Goal: Task Accomplishment & Management: Use online tool/utility

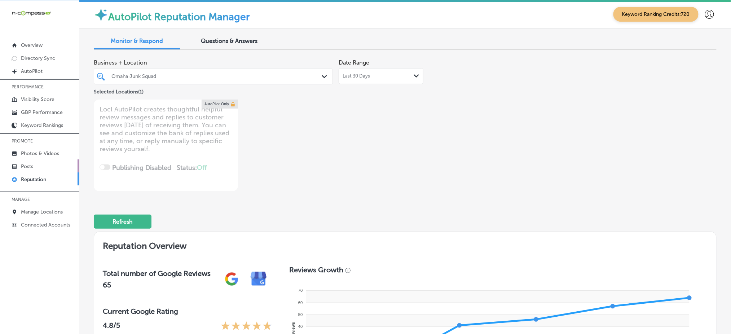
drag, startPoint x: 0, startPoint y: 0, endPoint x: 21, endPoint y: 164, distance: 165.1
click at [21, 164] on p "Posts" at bounding box center [27, 166] width 12 height 6
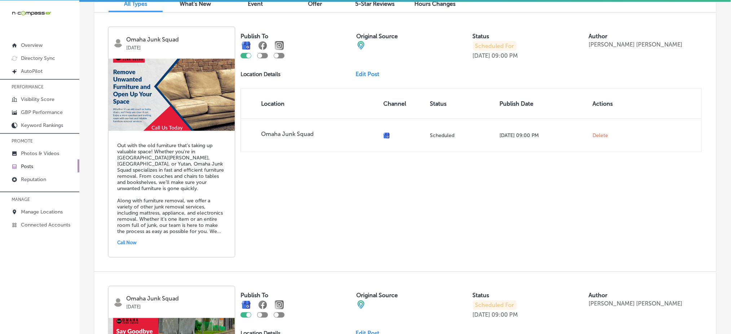
scroll to position [289, 0]
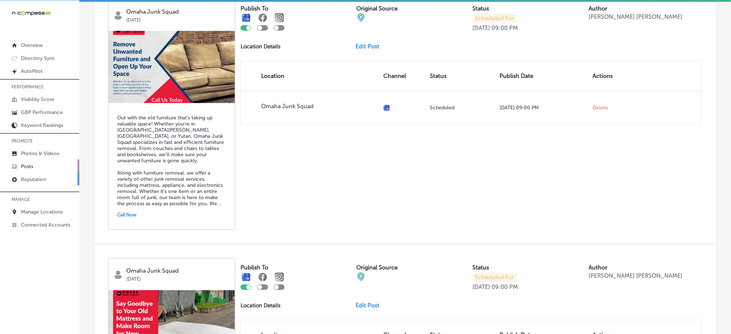
click at [54, 177] on link "Reputation" at bounding box center [39, 178] width 79 height 13
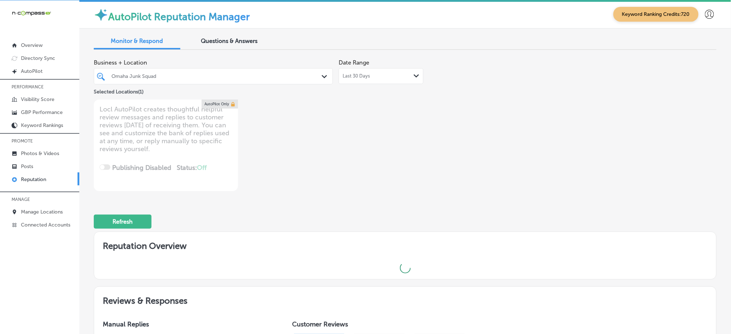
click at [174, 75] on div "Omaha Junk Squad" at bounding box center [216, 76] width 211 height 6
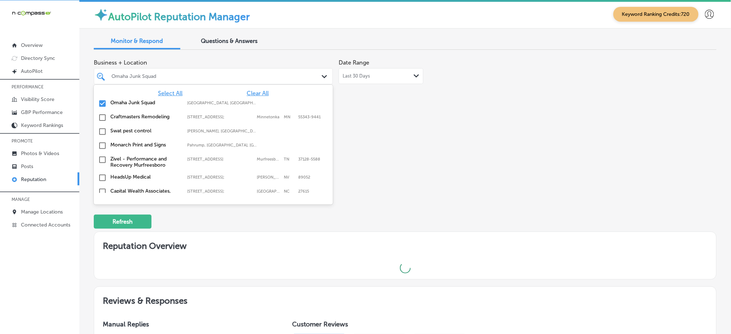
type textarea "x"
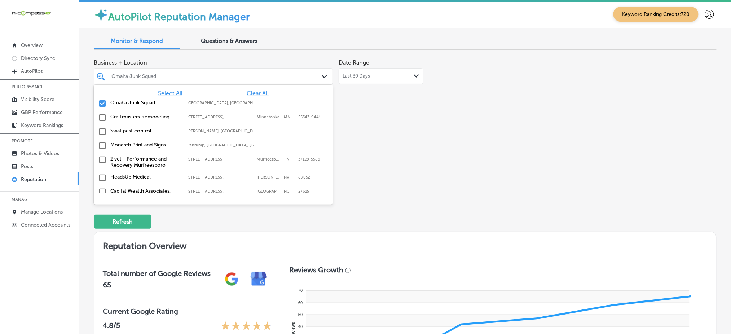
click at [255, 93] on span "Clear All" at bounding box center [258, 93] width 22 height 7
type input "s"
type textarea "x"
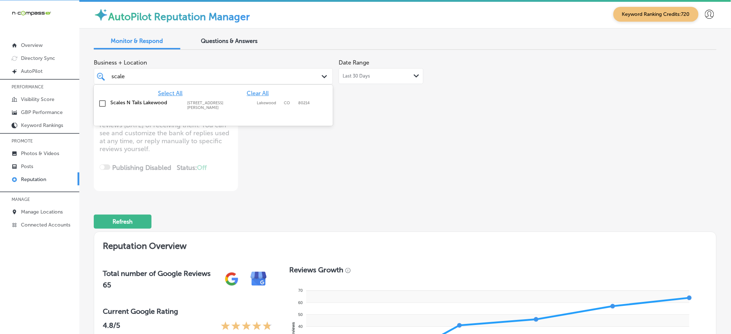
type input "scales"
click at [247, 110] on div "Select All Clear All Scales N Tails [GEOGRAPHIC_DATA] [STREET_ADDRESS][GEOGRAPH…" at bounding box center [213, 100] width 239 height 30
click at [182, 104] on div "Scales N Tails [GEOGRAPHIC_DATA] [STREET_ADDRESS][GEOGRAPHIC_DATA][PERSON_NAME]…" at bounding box center [197, 105] width 174 height 10
type textarea "x"
type input "scales"
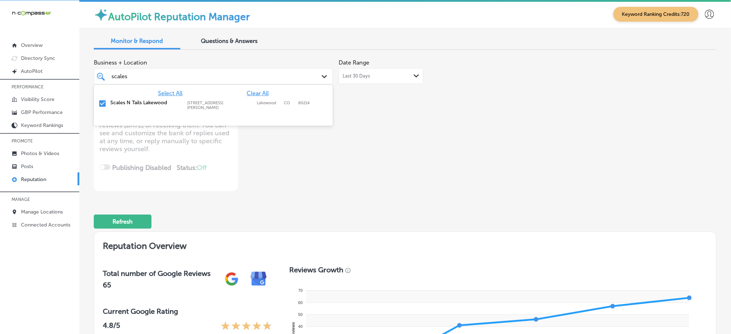
click at [393, 131] on div "Business + Location option [STREET_ADDRESS][PERSON_NAME]. [STREET_ADDRESS][PERS…" at bounding box center [281, 124] width 374 height 136
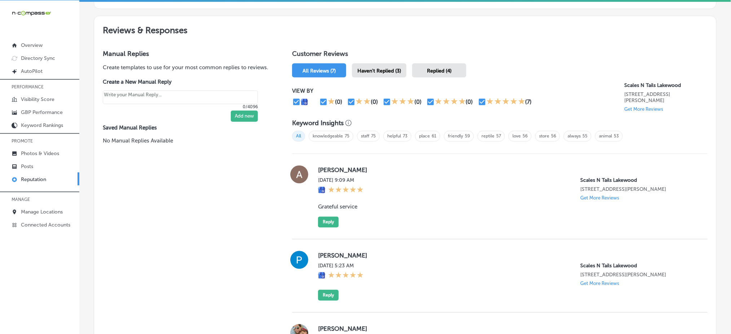
click at [375, 68] on span "Haven't Replied (3)" at bounding box center [379, 71] width 44 height 6
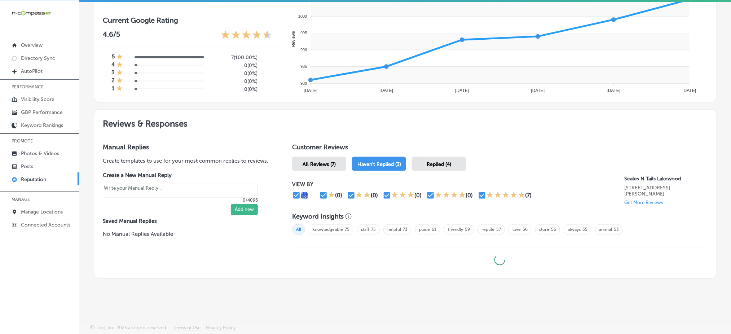
scroll to position [289, 0]
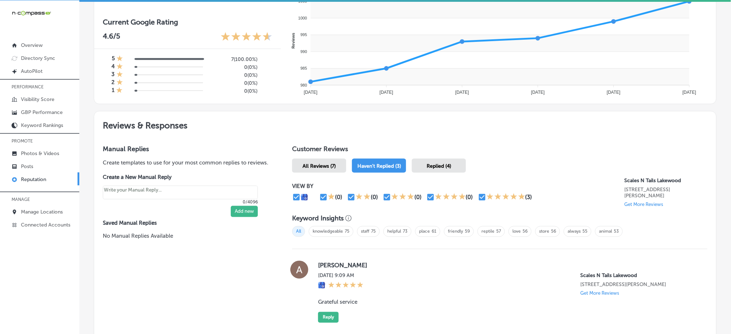
type textarea "x"
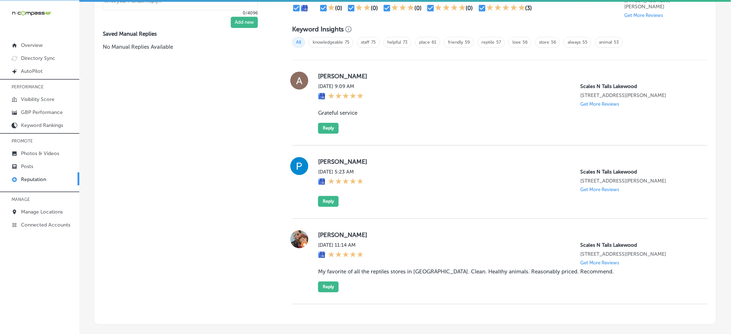
scroll to position [522, 0]
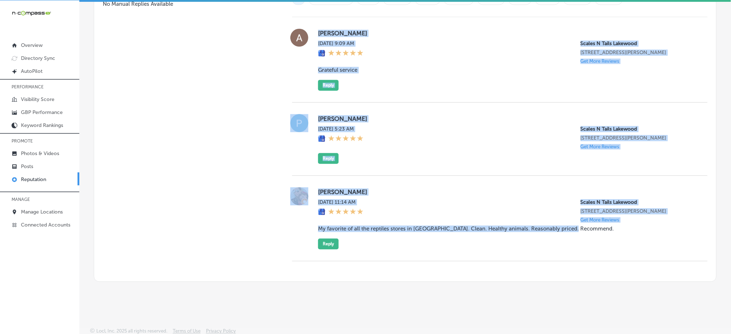
drag, startPoint x: 315, startPoint y: 26, endPoint x: 580, endPoint y: 231, distance: 335.1
click at [580, 231] on div "[PERSON_NAME] [DATE] 9:09 AM Scales [GEOGRAPHIC_DATA] [STREET_ADDRESS][PERSON_N…" at bounding box center [500, 139] width 416 height 244
copy div "[PERSON_NAME] [DATE] 9:09 AM Scales [GEOGRAPHIC_DATA] [STREET_ADDRESS][PERSON_N…"
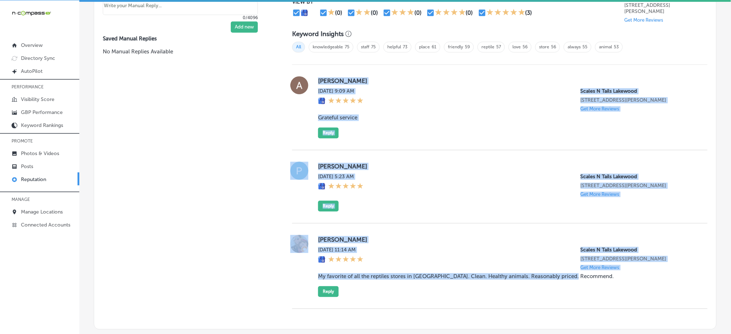
click at [427, 170] on div "[PERSON_NAME] [DATE] 5:23 AM Scales N [GEOGRAPHIC_DATA] [STREET_ADDRESS][PERSON…" at bounding box center [507, 187] width 378 height 50
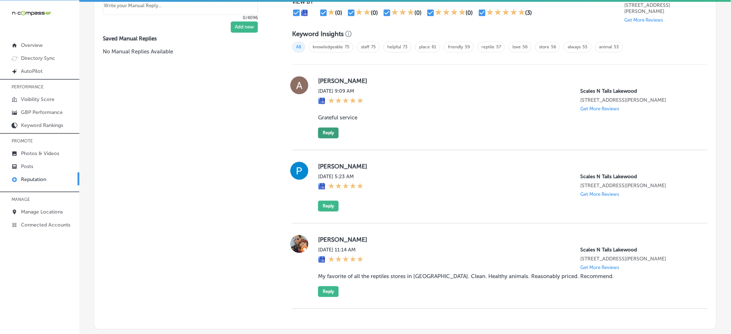
click at [332, 136] on button "Reply" at bounding box center [328, 133] width 21 height 11
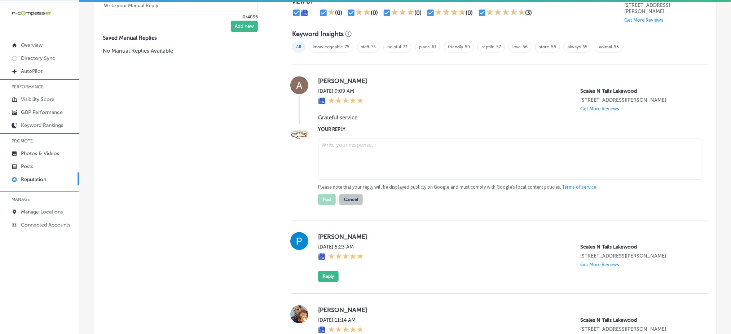
click at [350, 152] on textarea at bounding box center [510, 159] width 385 height 41
paste textarea "Thank you for your kind words, [PERSON_NAME]! We’re so glad to hear you receive…"
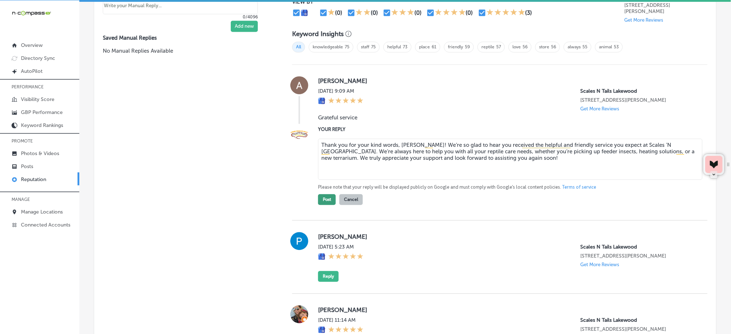
type textarea "Thank you for your kind words, [PERSON_NAME]! We’re so glad to hear you receive…"
click at [328, 201] on button "Post" at bounding box center [327, 199] width 18 height 11
type textarea "x"
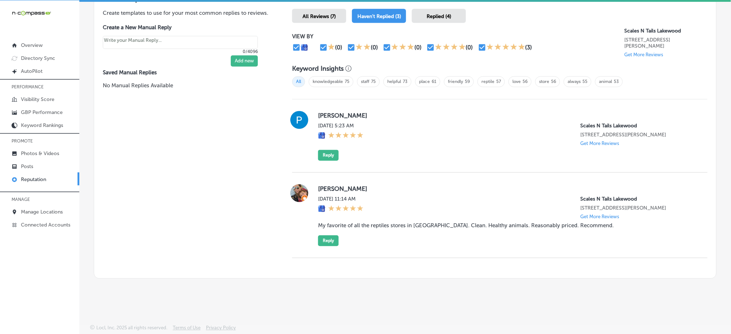
scroll to position [436, 0]
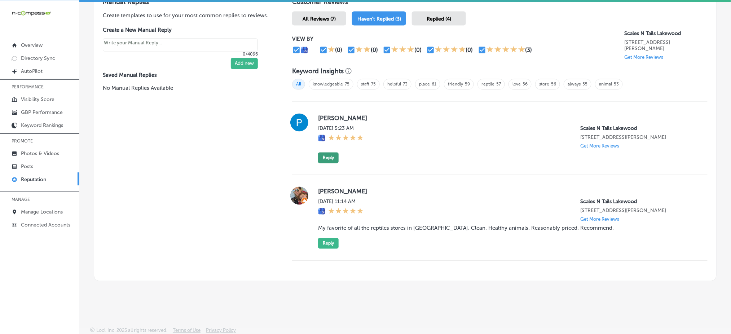
click at [332, 154] on button "Reply" at bounding box center [328, 158] width 21 height 11
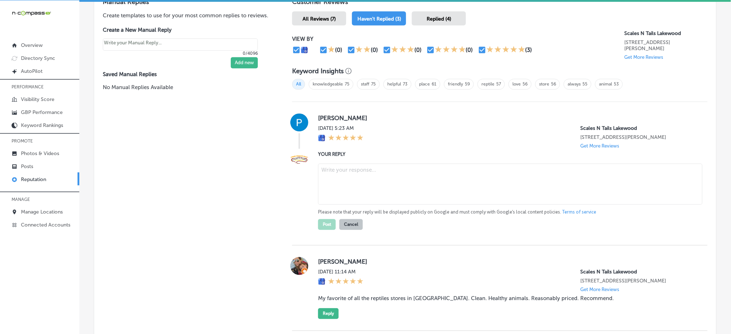
click at [339, 167] on textarea at bounding box center [510, 184] width 385 height 41
paste textarea "Thank you for the 5-star review, [PERSON_NAME]! We’re happy to hear that you ha…"
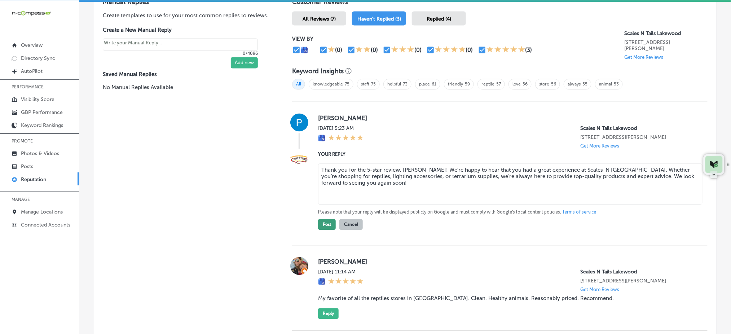
type textarea "Thank you for the 5-star review, [PERSON_NAME]! We’re happy to hear that you ha…"
click at [326, 224] on button "Post" at bounding box center [327, 224] width 18 height 11
type textarea "x"
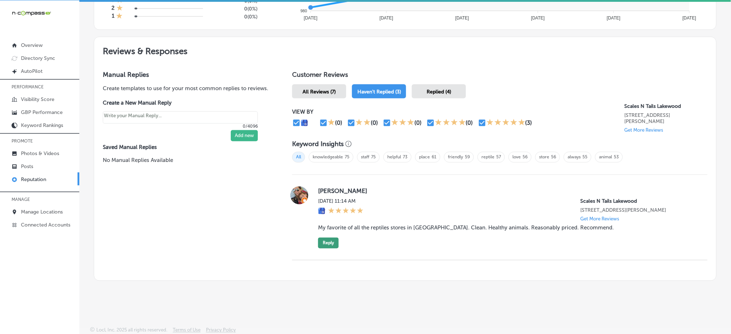
click at [327, 242] on button "Reply" at bounding box center [328, 243] width 21 height 11
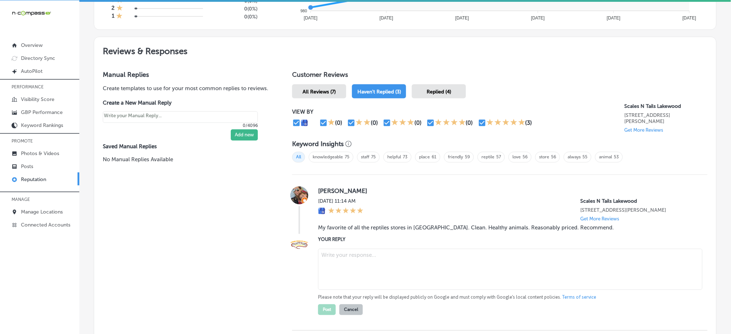
click at [371, 259] on textarea at bounding box center [510, 269] width 385 height 41
paste textarea "Thank you for the wonderful review, [PERSON_NAME]! We’re thrilled to be your fa…"
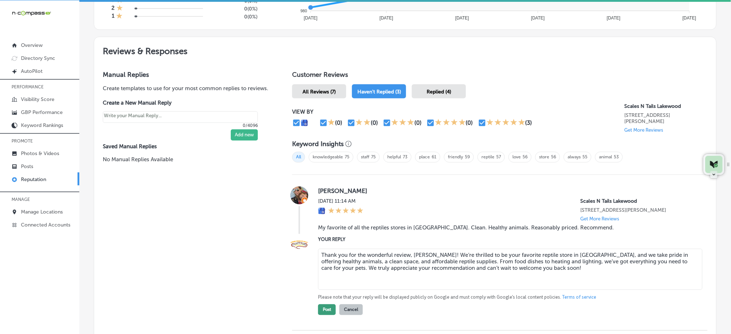
type textarea "Thank you for the wonderful review, [PERSON_NAME]! We’re thrilled to be your fa…"
click at [324, 309] on button "Post" at bounding box center [327, 309] width 18 height 11
type textarea "x"
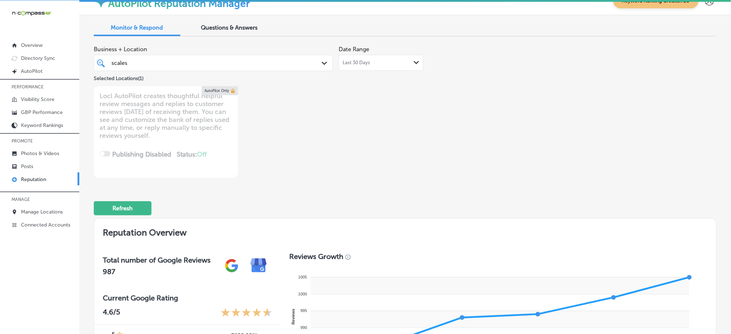
scroll to position [0, 0]
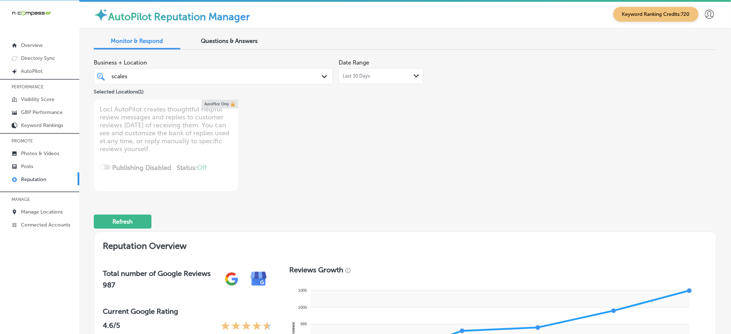
click at [235, 73] on div "scales scales" at bounding box center [203, 76] width 185 height 10
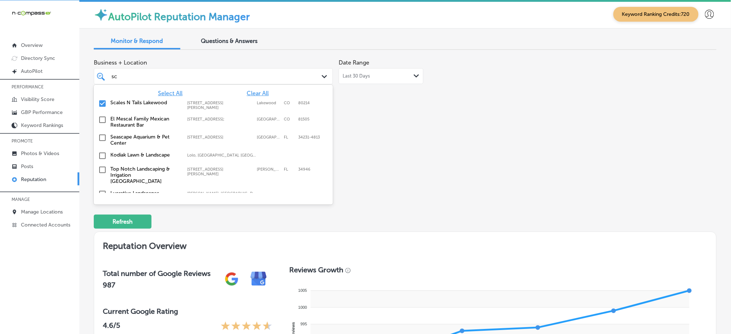
type input "s"
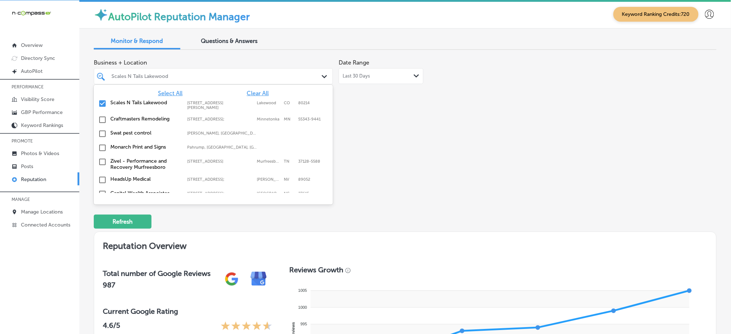
click at [170, 91] on span "Select All" at bounding box center [170, 93] width 25 height 7
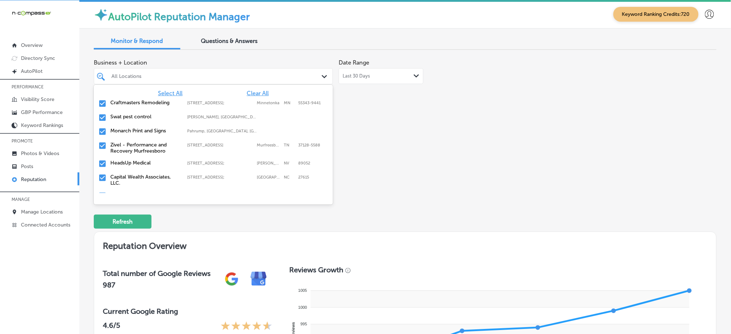
type textarea "x"
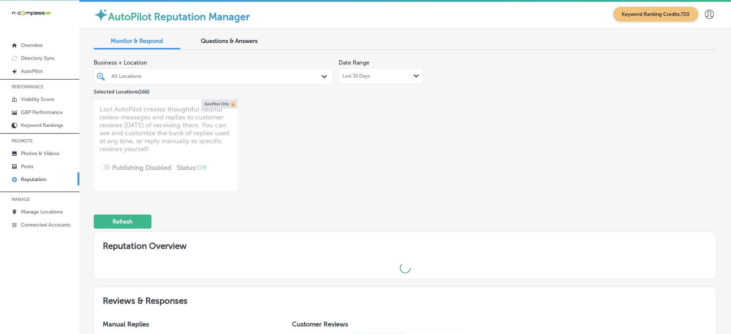
click at [380, 139] on div "Business + Location All Locations Path Created with Sketch. Selected Locations …" at bounding box center [281, 124] width 374 height 136
type textarea "x"
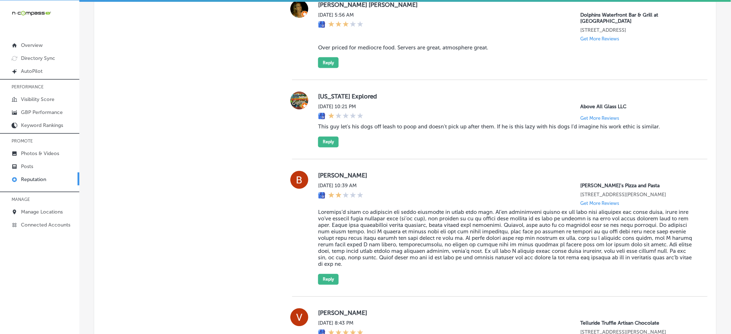
scroll to position [1394, 0]
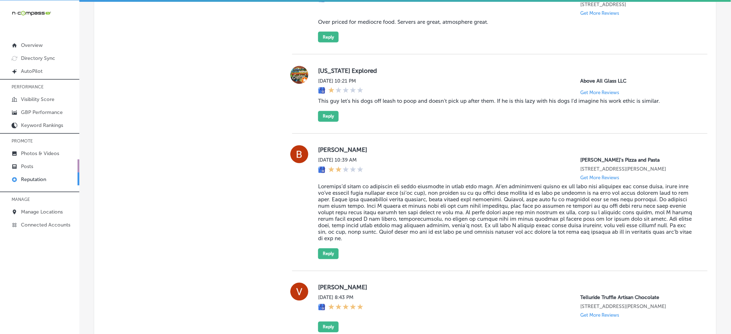
click at [39, 165] on link "Posts" at bounding box center [39, 165] width 79 height 13
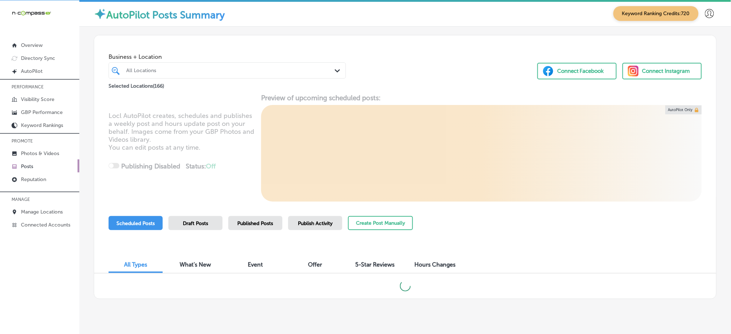
click at [203, 73] on div at bounding box center [217, 71] width 183 height 10
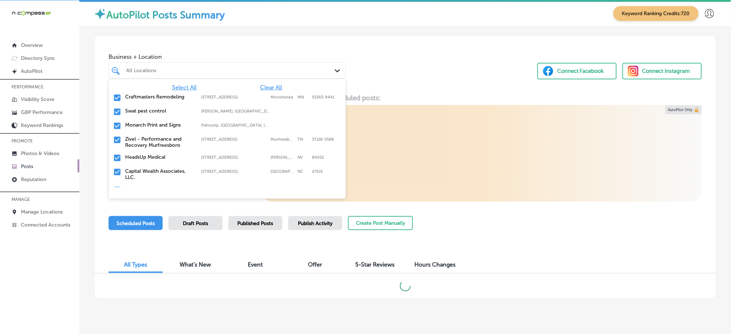
click at [264, 85] on span "Clear All" at bounding box center [271, 87] width 22 height 7
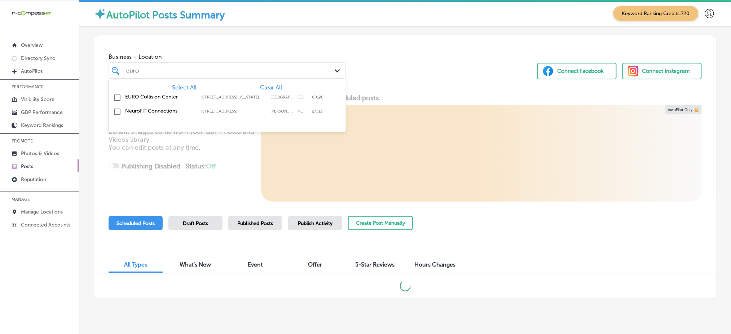
click at [253, 95] on label "[STREET_ADDRESS][US_STATE]" at bounding box center [234, 97] width 66 height 5
type input "euro"
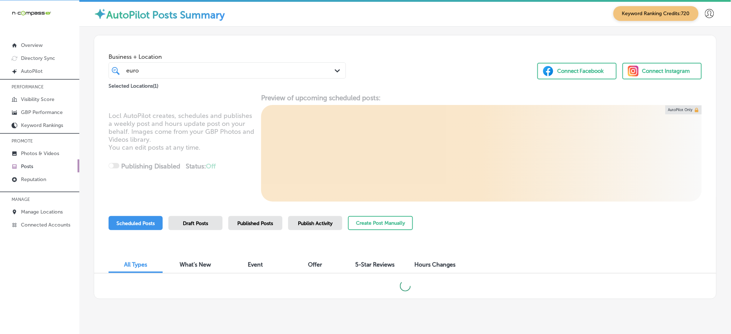
click at [381, 84] on div "Business + Location euro euro Path Created with Sketch. Selected Locations ( 1 …" at bounding box center [405, 62] width 622 height 55
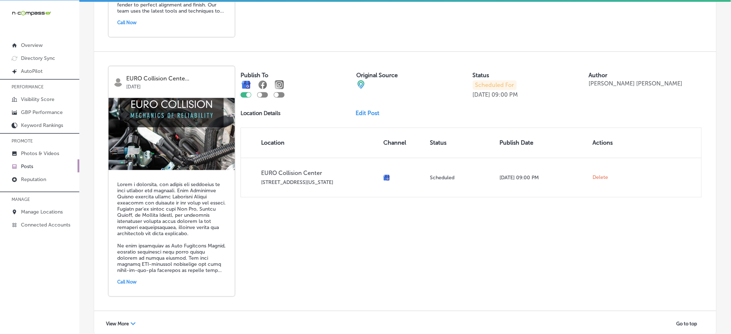
scroll to position [1537, 0]
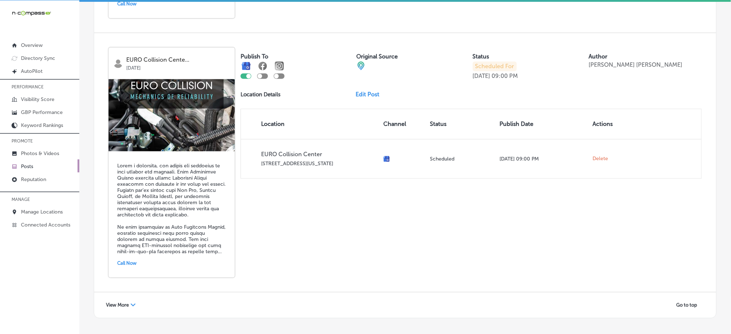
click at [122, 302] on span "View More" at bounding box center [117, 304] width 23 height 5
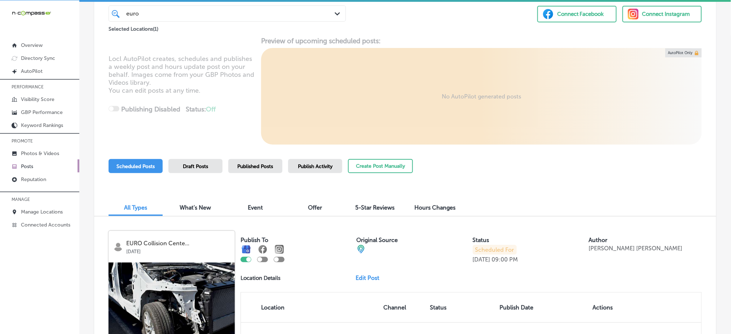
click at [264, 165] on span "Published Posts" at bounding box center [256, 166] width 36 height 6
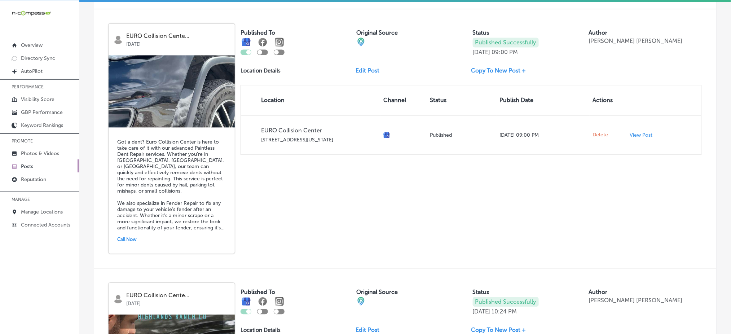
scroll to position [476, 0]
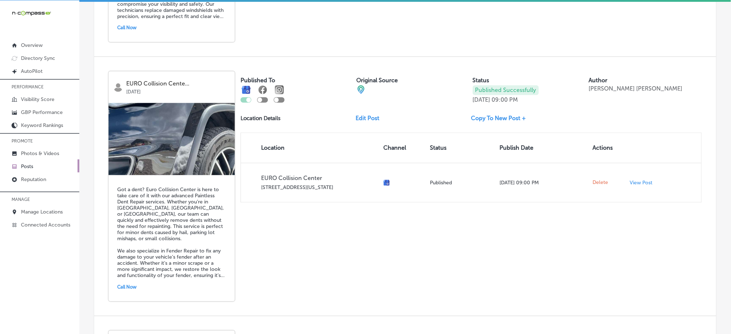
click at [367, 115] on link "Edit Post" at bounding box center [371, 118] width 30 height 7
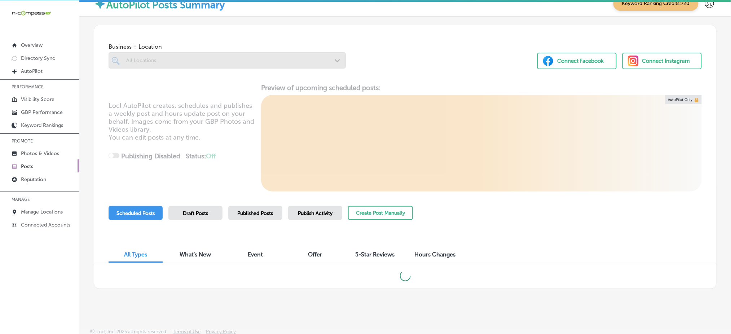
scroll to position [13, 0]
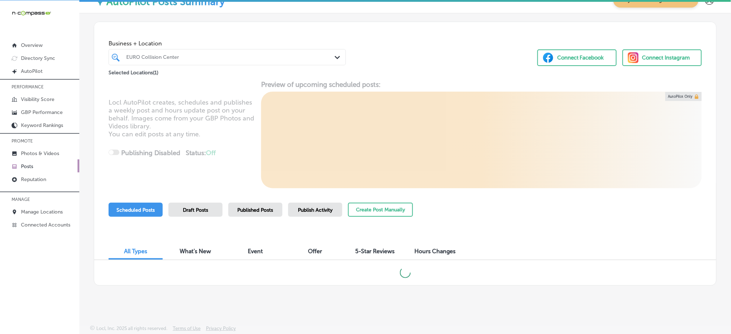
click at [263, 206] on div "Published Posts" at bounding box center [255, 210] width 54 height 14
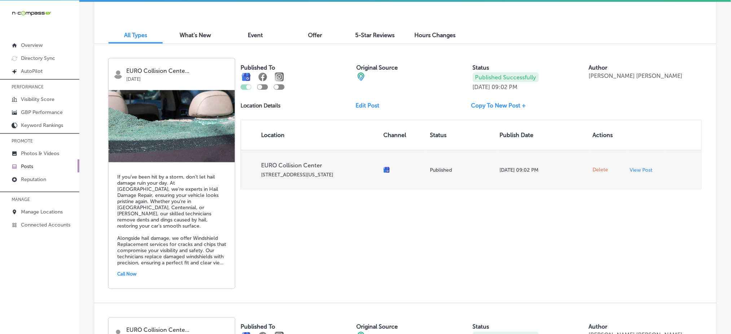
scroll to position [206, 0]
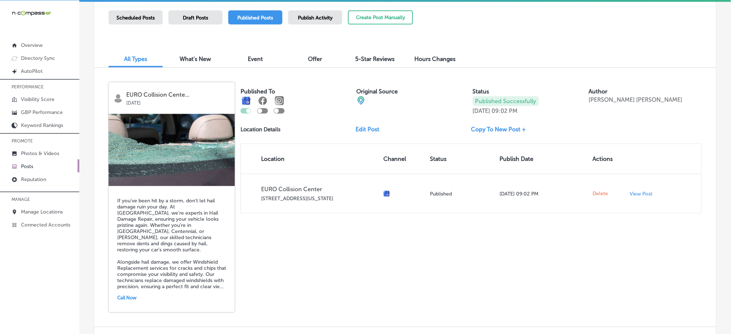
click at [368, 128] on link "Edit Post" at bounding box center [371, 129] width 30 height 7
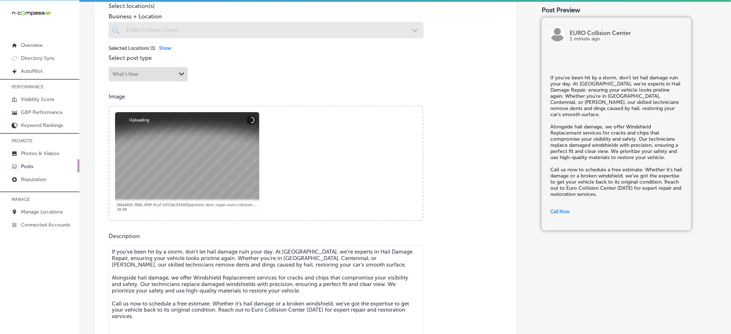
scroll to position [289, 0]
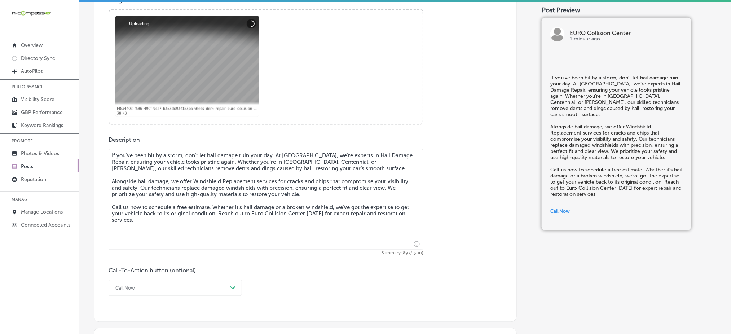
click at [167, 179] on textarea "If you’ve been hit by a storm, don’t let hail damage ruin your day. At [GEOGRAP…" at bounding box center [266, 199] width 315 height 101
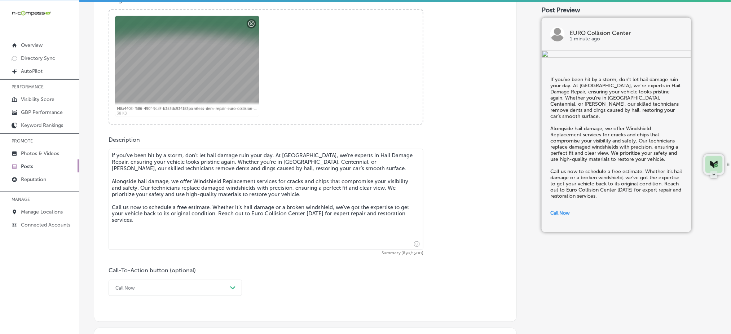
click at [164, 186] on textarea "If you’ve been hit by a storm, don’t let hail damage ruin your day. At [GEOGRAP…" at bounding box center [266, 199] width 315 height 101
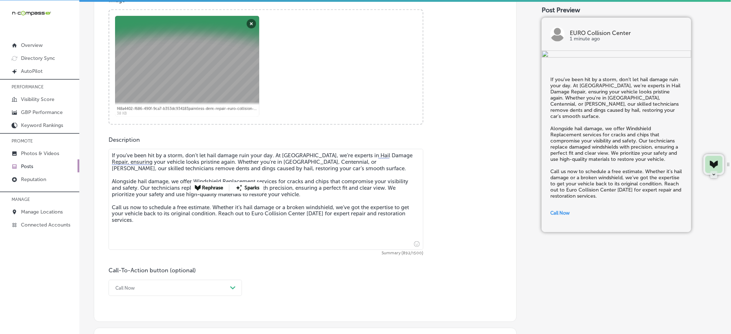
paste textarea "[URL][DOMAIN_NAME]"
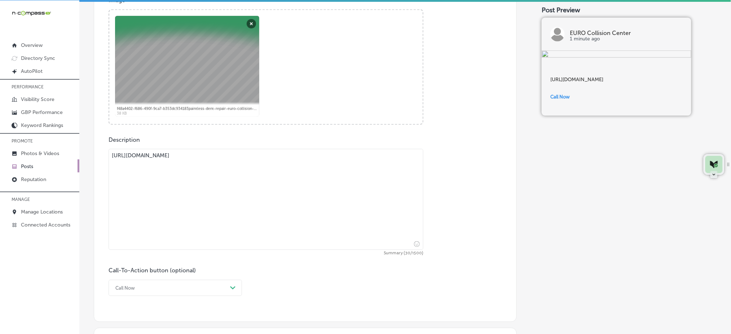
click at [215, 162] on textarea "[URL][DOMAIN_NAME]" at bounding box center [266, 199] width 315 height 101
click at [215, 162] on div at bounding box center [191, 180] width 72 height 36
click at [210, 155] on textarea "[URL][DOMAIN_NAME]" at bounding box center [266, 199] width 315 height 101
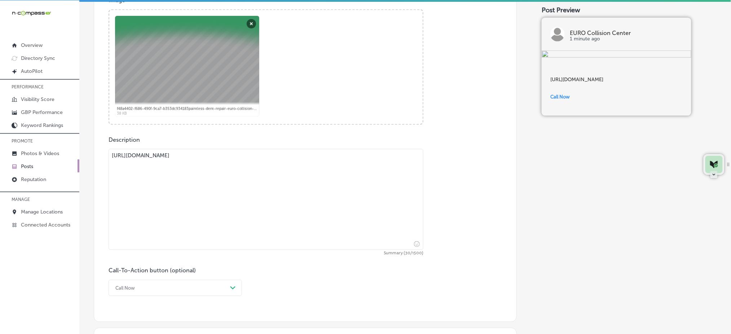
click at [210, 155] on textarea "[URL][DOMAIN_NAME]" at bounding box center [266, 199] width 315 height 101
paste textarea "If you’ve been hit by a storm, don’t let hail damage ruin your day. At [GEOGRAP…"
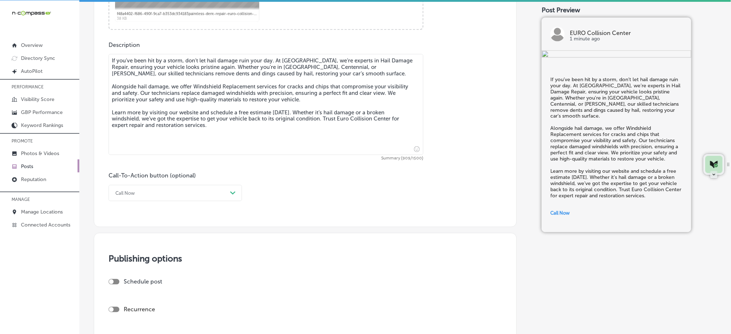
scroll to position [385, 0]
type textarea "If you’ve been hit by a storm, don’t let hail damage ruin your day. At [GEOGRAP…"
click at [195, 190] on div "Call Now" at bounding box center [169, 191] width 115 height 11
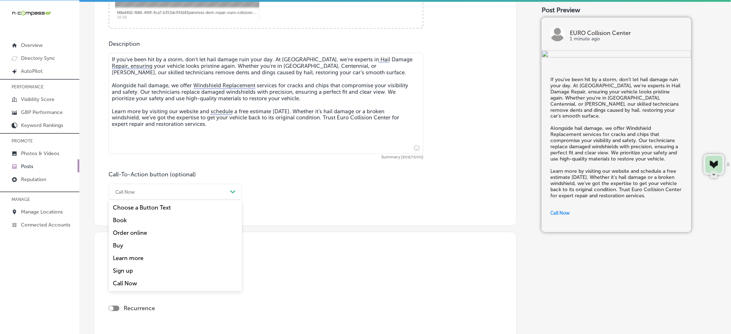
click at [148, 256] on div "Learn more" at bounding box center [175, 258] width 133 height 13
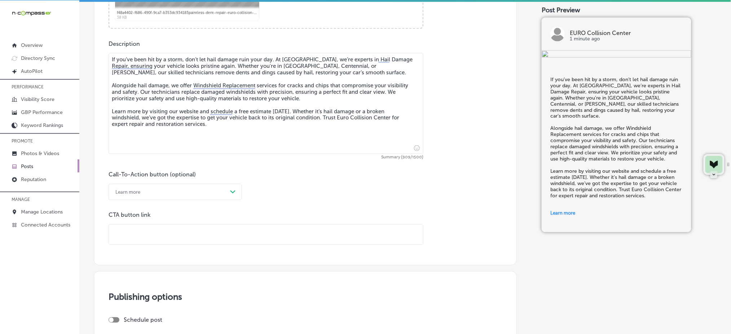
scroll to position [433, 0]
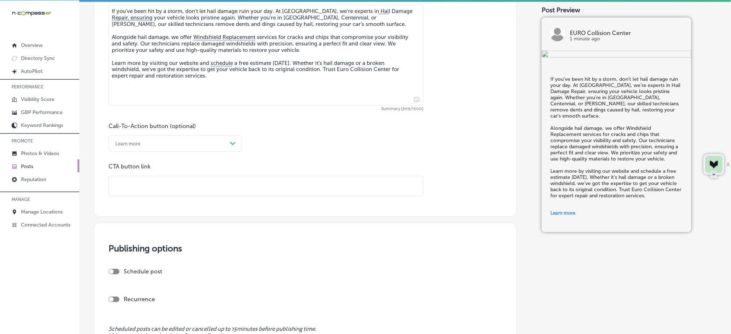
click at [172, 180] on input "text" at bounding box center [266, 186] width 314 height 20
paste input "[URL][DOMAIN_NAME]"
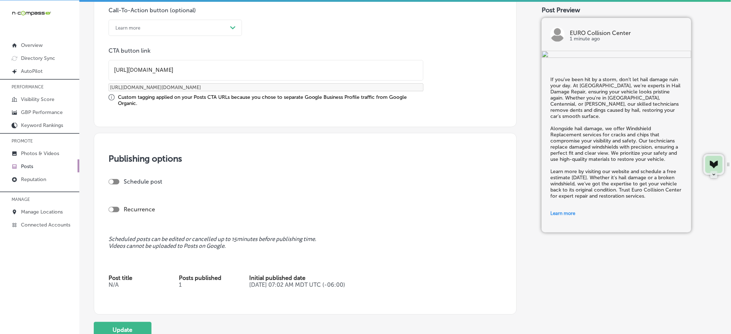
scroll to position [615, 0]
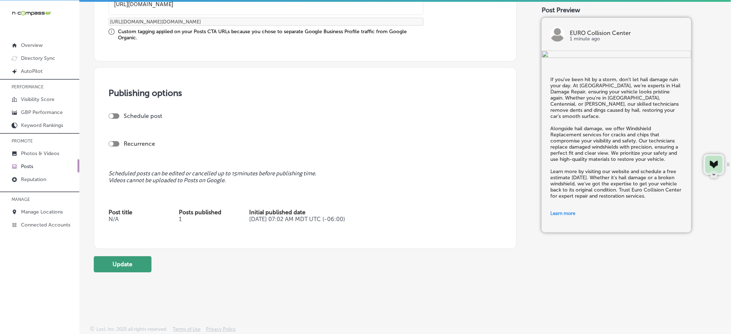
type input "[URL][DOMAIN_NAME]"
click at [111, 266] on button "Update" at bounding box center [123, 264] width 58 height 16
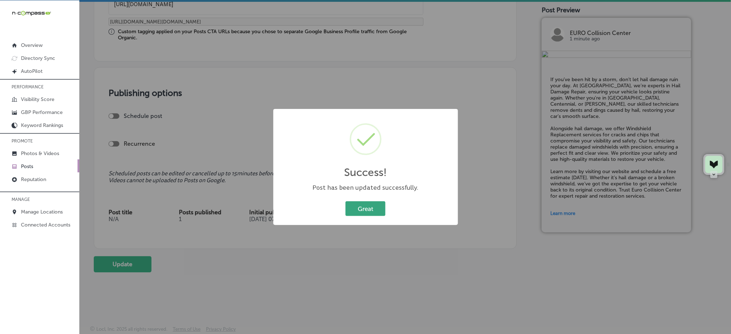
click at [350, 206] on button "Great" at bounding box center [366, 208] width 40 height 15
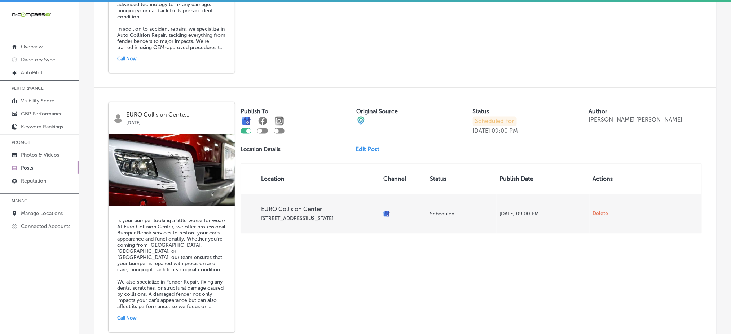
scroll to position [494, 0]
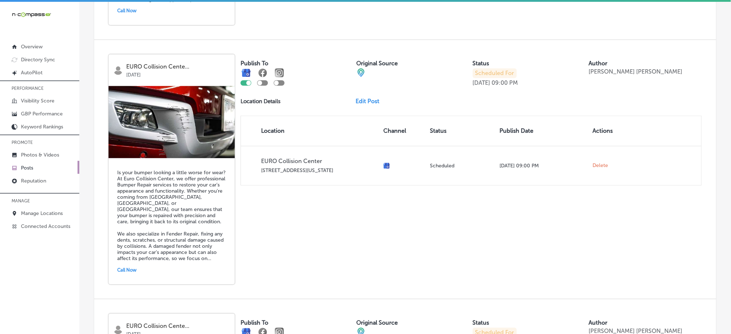
click at [361, 98] on link "Edit Post" at bounding box center [371, 101] width 30 height 7
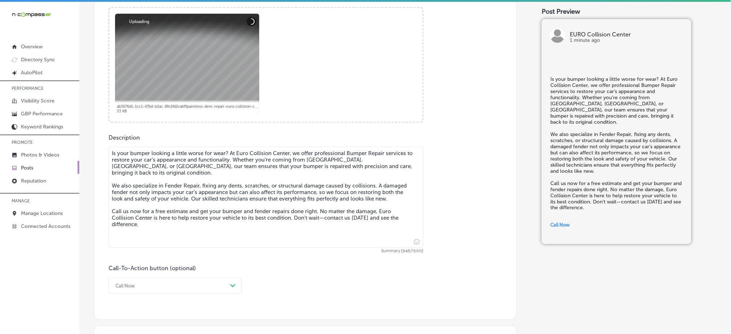
scroll to position [385, 0]
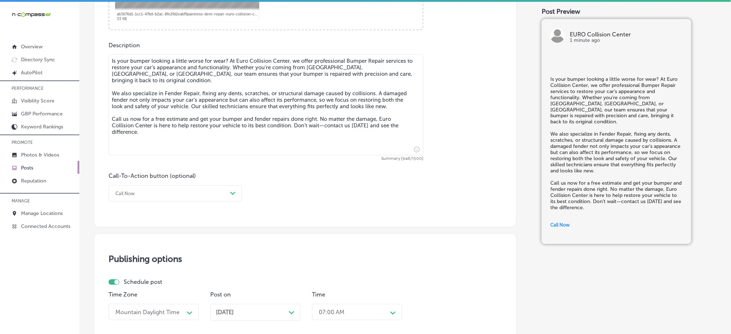
click at [151, 119] on textarea "Is your bumper looking a little worse for wear? At Euro Collision Center, we of…" at bounding box center [266, 104] width 315 height 101
checkbox input "true"
click at [151, 119] on textarea "Is your bumper looking a little worse for wear? At Euro Collision Center, we of…" at bounding box center [266, 104] width 315 height 101
paste textarea "Learn more by visiting our websi"
type textarea "Is your bumper looking a little worse for wear? At Euro Collision Center, we of…"
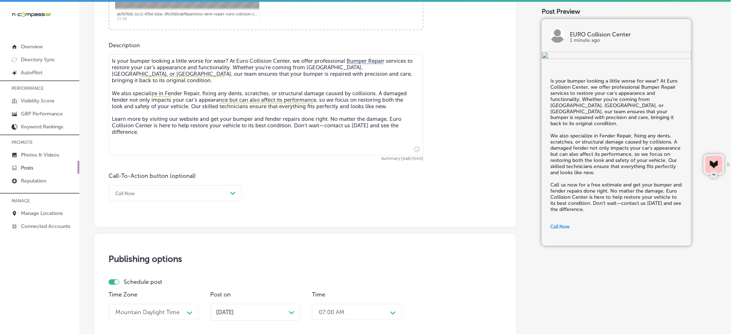
checkbox input "true"
type textarea "Is your bumper looking a little worse for wear? At Euro Collision Center, we of…"
click at [199, 187] on div "Call Now Path Created with Sketch." at bounding box center [175, 193] width 133 height 16
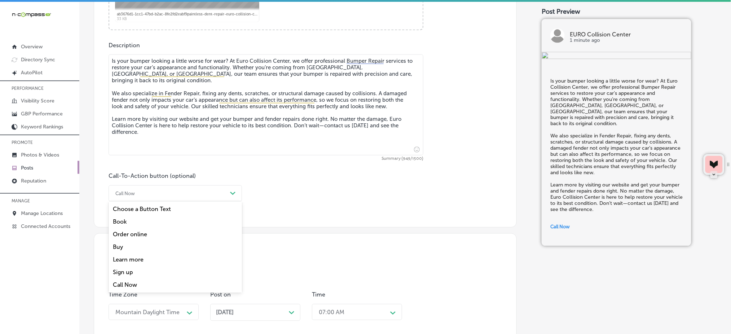
click at [154, 256] on div "Learn more" at bounding box center [175, 260] width 133 height 13
checkbox input "true"
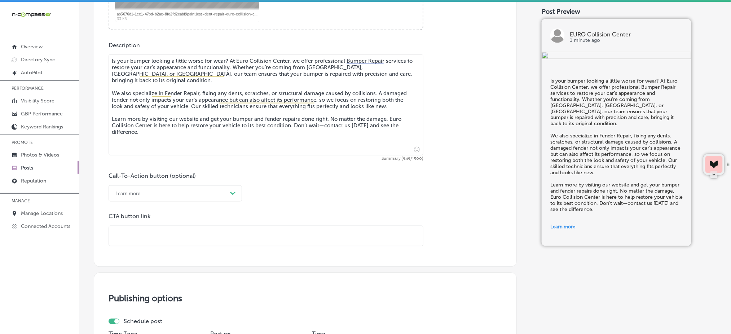
click at [164, 234] on input "text" at bounding box center [266, 236] width 314 height 20
paste input "[URL][DOMAIN_NAME]"
type input "[URL][DOMAIN_NAME]"
checkbox input "true"
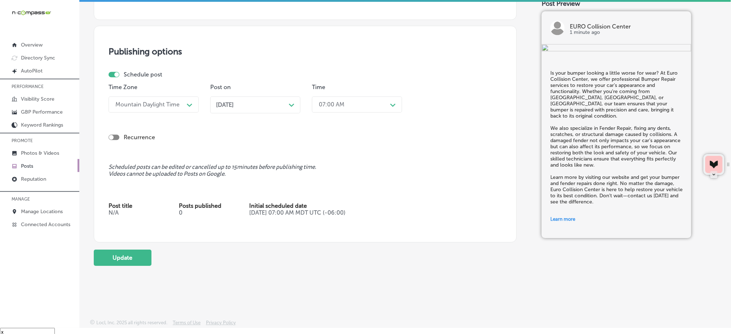
scroll to position [10, 0]
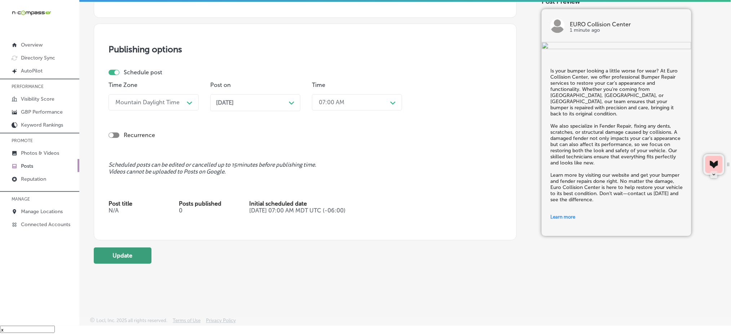
type input "[URL][DOMAIN_NAME]"
click at [118, 255] on button "Update" at bounding box center [123, 255] width 58 height 16
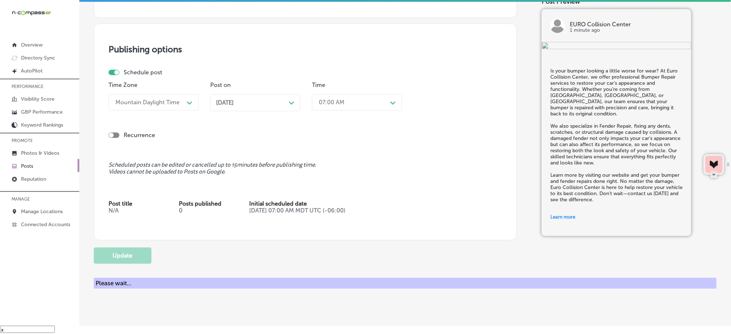
checkbox input "true"
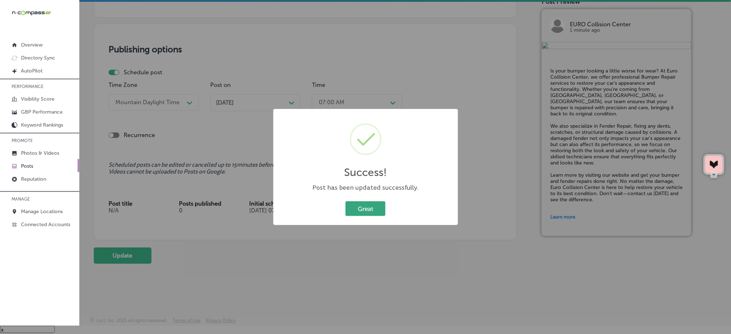
click at [358, 207] on button "Great" at bounding box center [366, 208] width 40 height 15
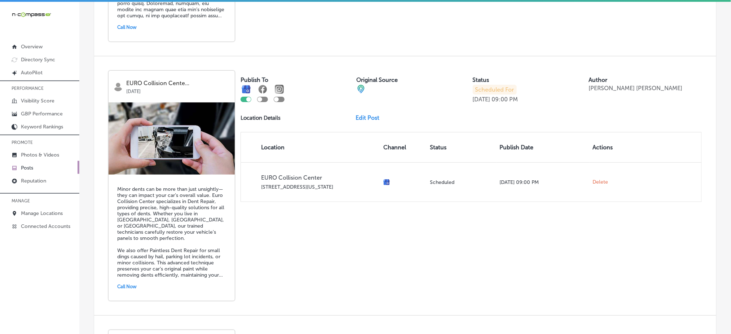
scroll to position [1010, 0]
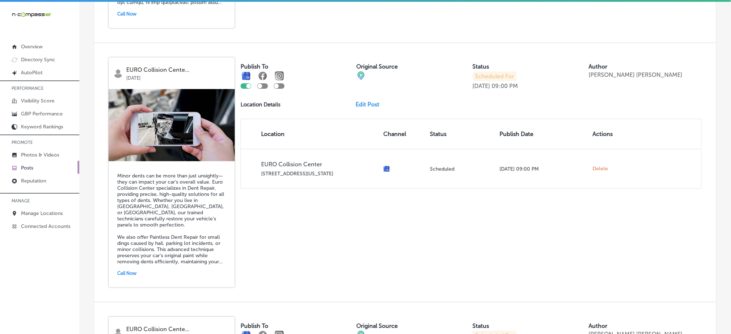
click at [373, 101] on link "Edit Post" at bounding box center [371, 104] width 30 height 7
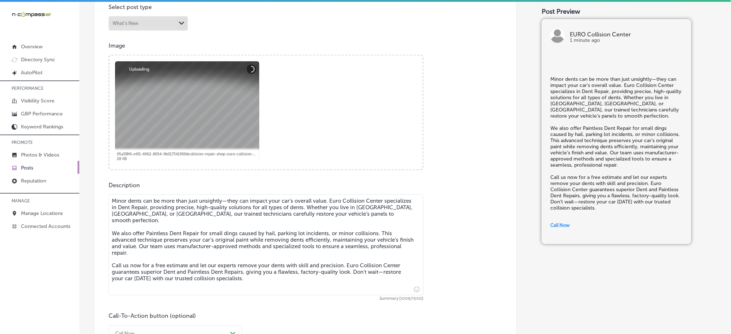
scroll to position [289, 0]
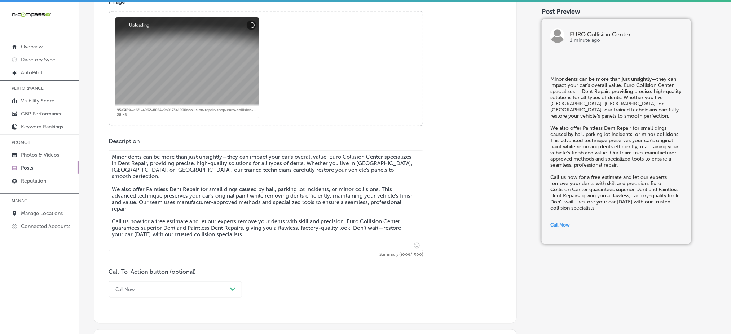
click at [214, 193] on textarea "Minor dents can be more than just unsightly—they can impact your car’s overall …" at bounding box center [266, 200] width 315 height 101
checkbox input "true"
paste textarea "Learn more by visiting our websi"
type textarea "Lorem ipsum dol si amet cons adip elitseddo—eius tem incidi utla etd’m aliquae …"
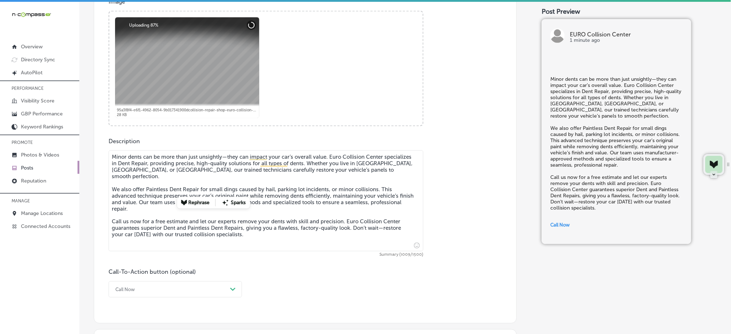
checkbox input "true"
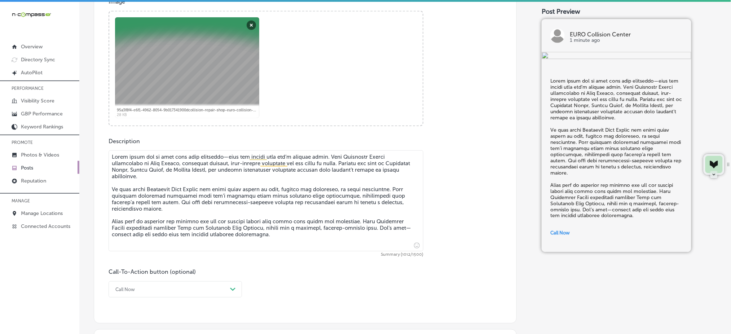
type textarea "Lorem ipsum dol si amet cons adip elitseddo—eius tem incidi utla etd’m aliquae …"
click at [177, 286] on div "Call Now Path Created with Sketch." at bounding box center [175, 289] width 133 height 16
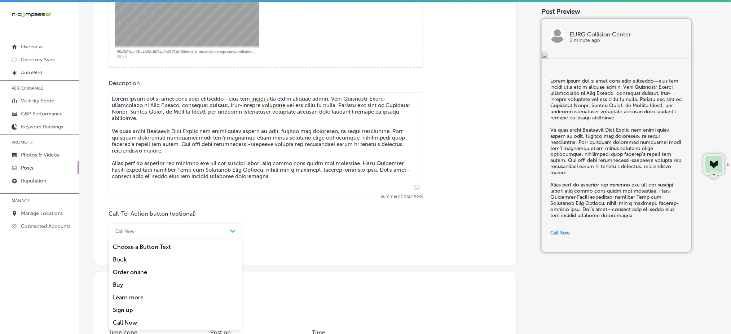
click at [149, 298] on div "Learn more" at bounding box center [175, 297] width 133 height 13
checkbox input "true"
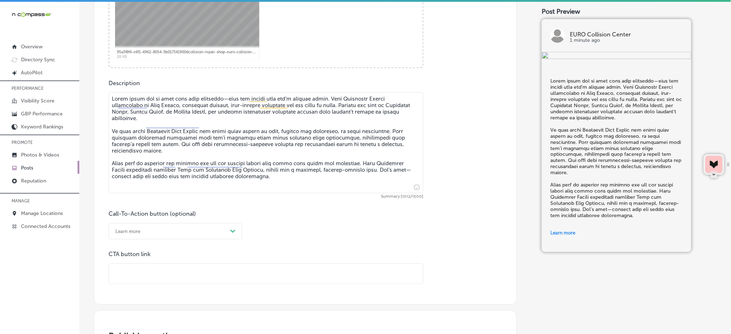
click at [153, 279] on input "text" at bounding box center [266, 274] width 314 height 20
paste input "[URL][DOMAIN_NAME]"
type input "[URL][DOMAIN_NAME]"
checkbox input "true"
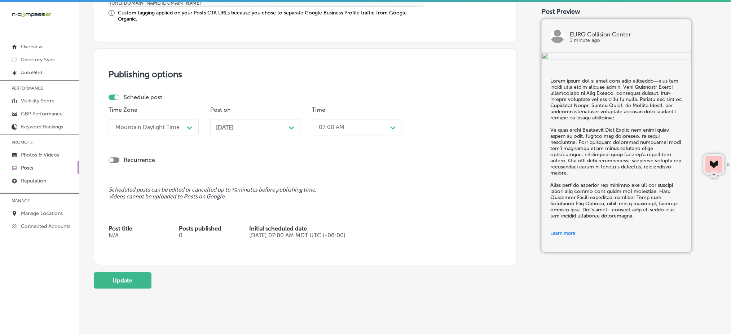
scroll to position [635, 0]
type input "[URL][DOMAIN_NAME]"
click at [136, 277] on button "Update" at bounding box center [123, 280] width 58 height 16
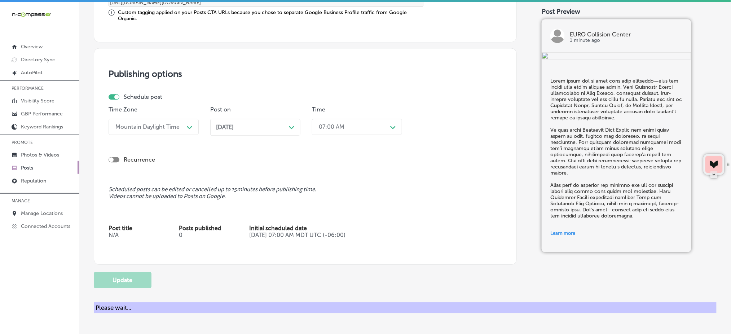
checkbox input "true"
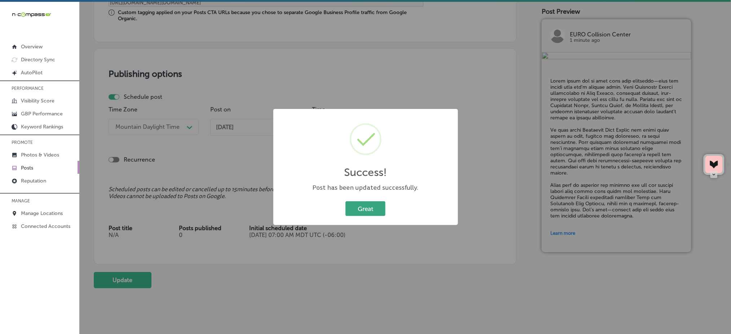
click at [359, 214] on button "Great" at bounding box center [366, 208] width 40 height 15
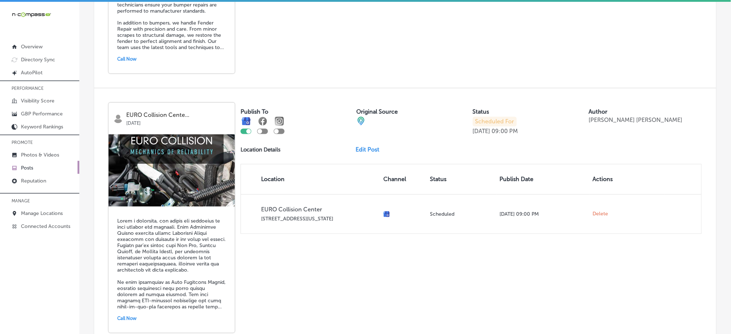
scroll to position [1491, 0]
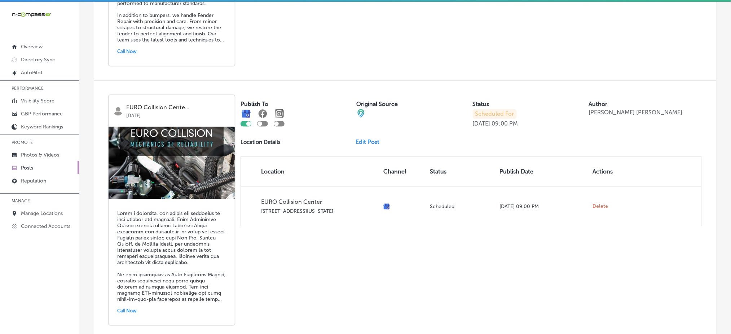
click at [365, 139] on link "Edit Post" at bounding box center [371, 142] width 30 height 7
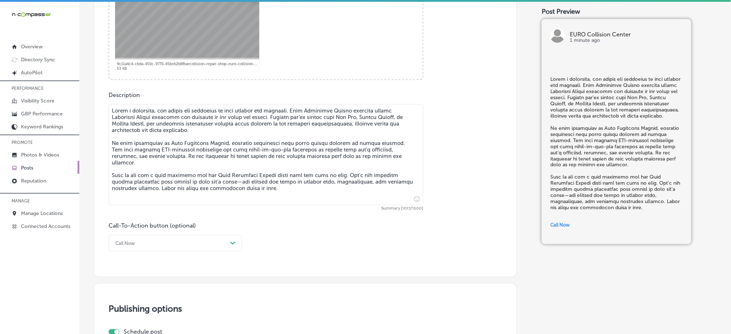
scroll to position [337, 0]
click at [124, 200] on textarea at bounding box center [266, 152] width 315 height 101
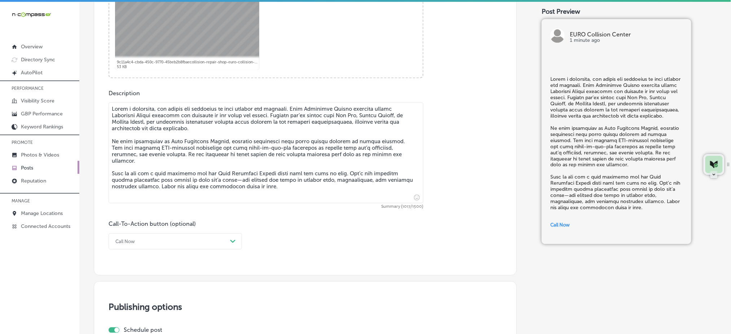
checkbox input "true"
paste textarea "Learn more by visiting our website and let Euro Collision Center bring your car…"
type textarea "Lorem i dolorsita, con adipis eli seddoeius te inci utlabor etd magnaali. Enim …"
checkbox input "true"
type textarea "Lorem i dolorsita, con adipis eli seddoeius te inci utlabor etd magnaali. Enim …"
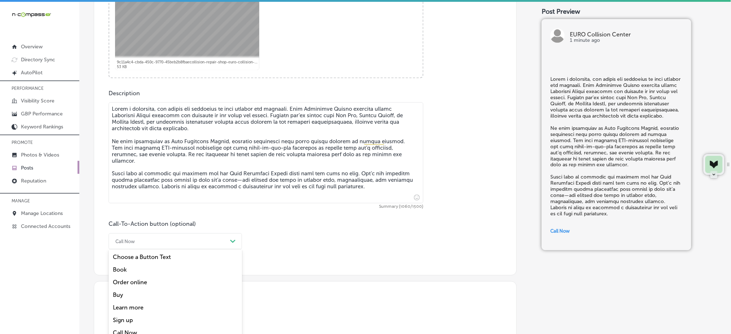
click at [140, 240] on div "option Call Now focused, 7 of 7. 7 results available. Use Up and Down to choose…" at bounding box center [175, 241] width 133 height 16
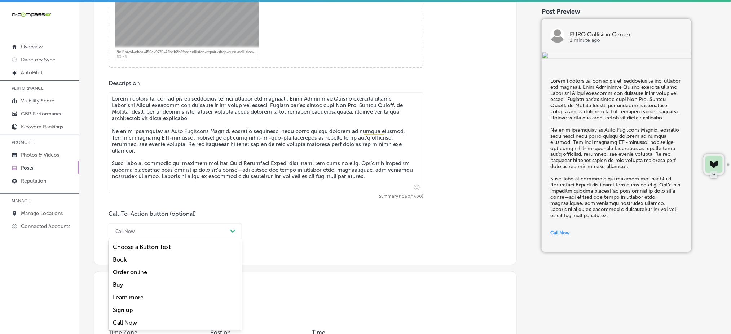
click at [137, 296] on div "Learn more" at bounding box center [175, 297] width 133 height 13
checkbox input "true"
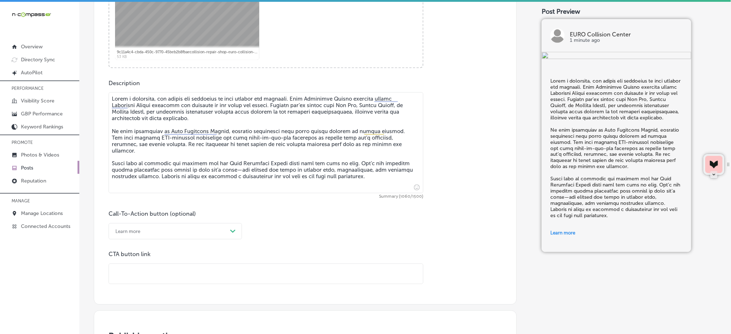
click at [139, 271] on input "text" at bounding box center [266, 274] width 314 height 20
paste input "[URL][DOMAIN_NAME]"
type input "[URL][DOMAIN_NAME]"
checkbox input "true"
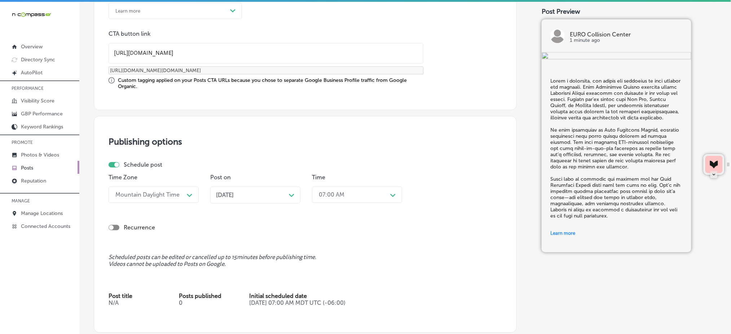
scroll to position [650, 0]
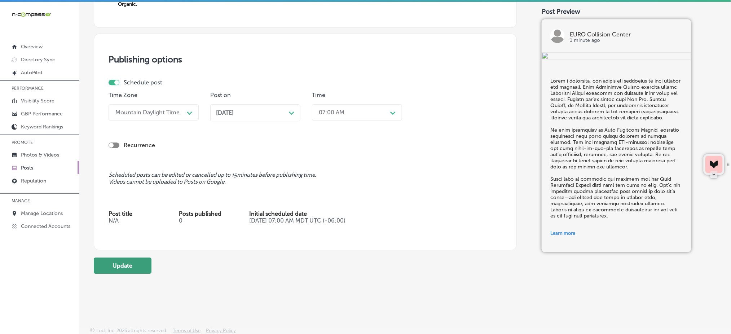
type input "[URL][DOMAIN_NAME]"
click at [137, 260] on button "Update" at bounding box center [123, 266] width 58 height 16
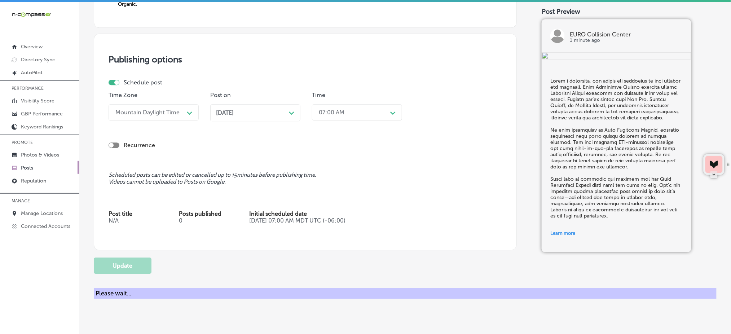
checkbox input "true"
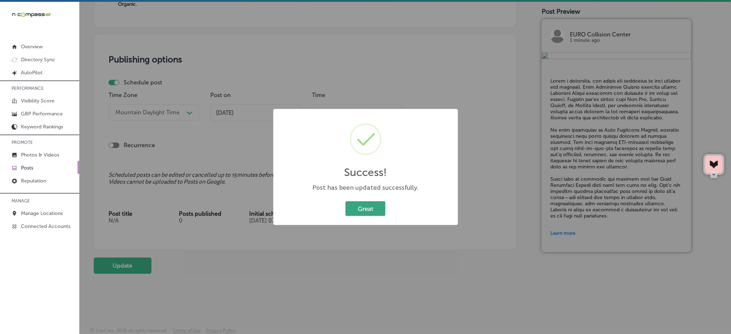
click at [346, 207] on button "Great" at bounding box center [366, 208] width 40 height 15
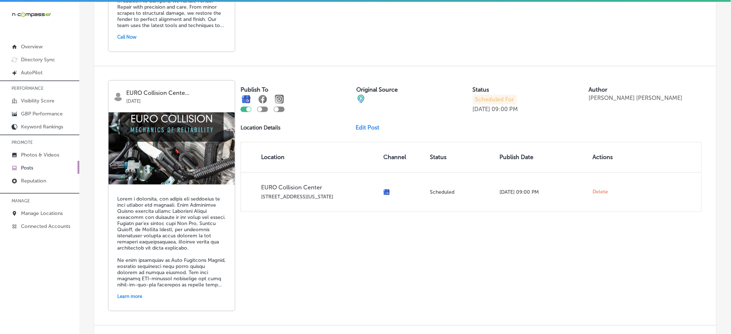
scroll to position [1537, 0]
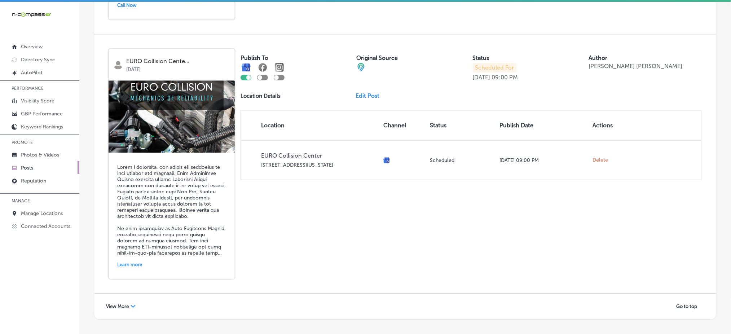
click at [112, 304] on span "View More" at bounding box center [117, 306] width 23 height 5
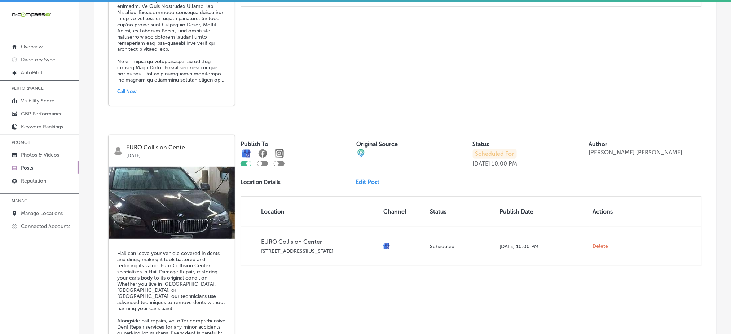
scroll to position [1970, 0]
click at [364, 178] on link "Edit Post" at bounding box center [371, 181] width 30 height 7
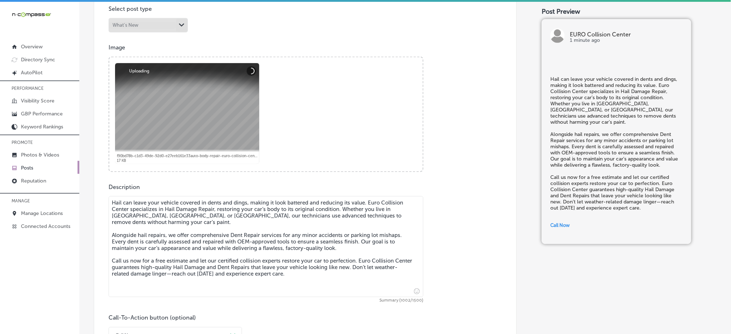
scroll to position [289, 0]
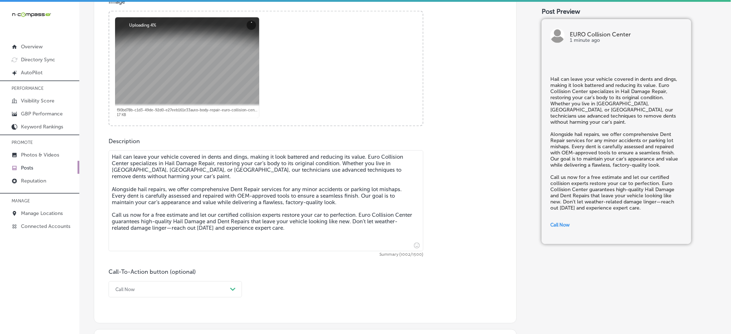
click at [185, 216] on textarea "Hail can leave your vehicle covered in dents and dings, making it look battered…" at bounding box center [266, 200] width 315 height 101
checkbox input "true"
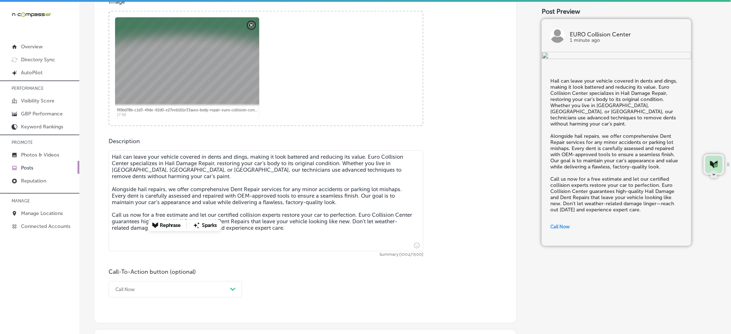
paste textarea "Learn more by visiting our website and let our certified collision experts rest…"
type textarea "Lore ips dolor sita consect adipisc el seddo eiu tempo, incidi ut labo etdolore…"
checkbox input "true"
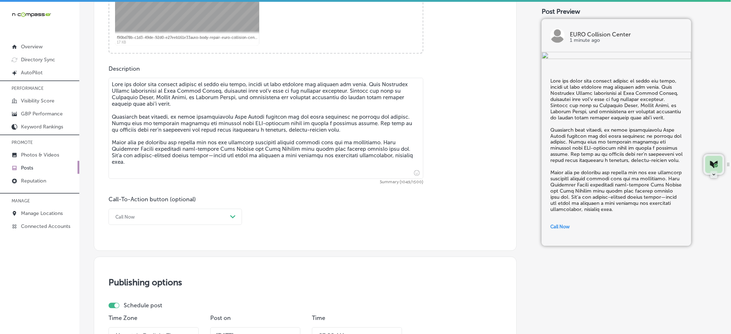
scroll to position [385, 0]
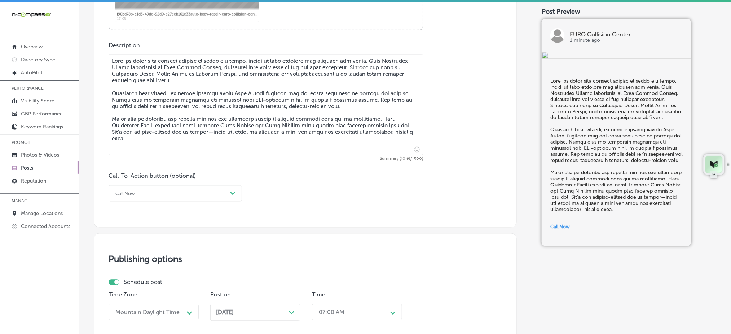
type textarea "Lore ips dolor sita consect adipisc el seddo eiu tempo, incidi ut labo etdolore…"
click at [166, 193] on div "Call Now" at bounding box center [169, 193] width 115 height 11
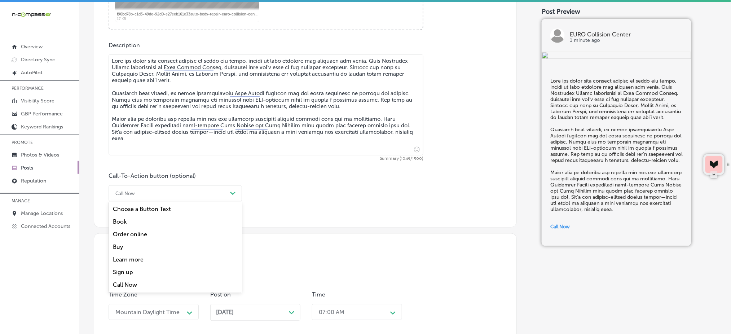
click at [146, 258] on div "Learn more" at bounding box center [175, 260] width 133 height 13
checkbox input "true"
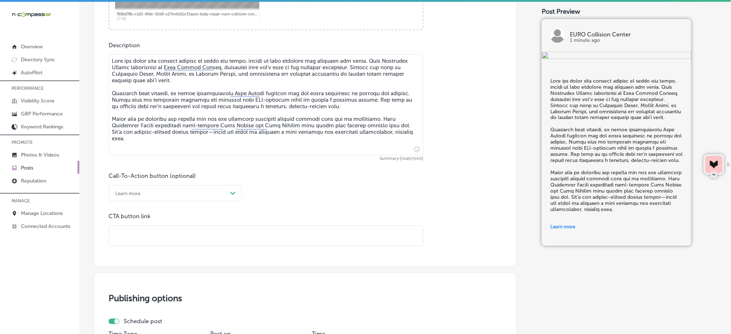
click at [142, 232] on input "text" at bounding box center [266, 236] width 314 height 20
paste input "[URL][DOMAIN_NAME]"
type input "[URL][DOMAIN_NAME]"
checkbox input "true"
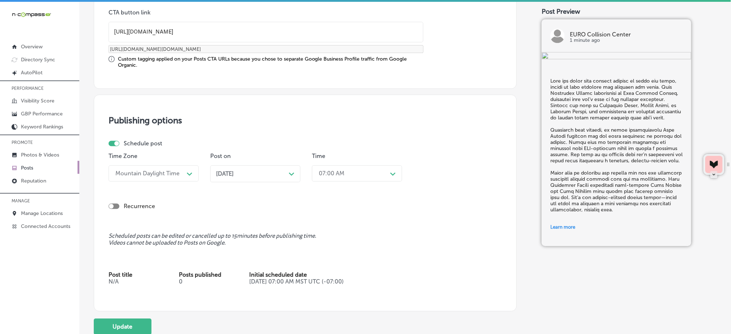
scroll to position [650, 0]
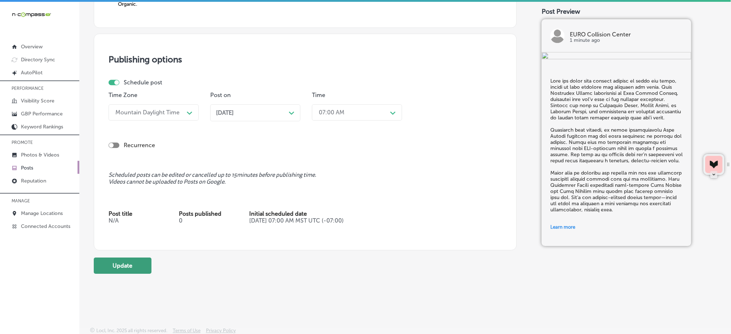
type input "[URL][DOMAIN_NAME]"
click at [131, 263] on button "Update" at bounding box center [123, 266] width 58 height 16
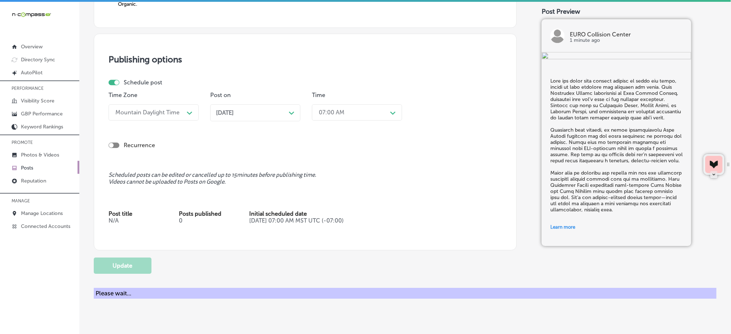
checkbox input "true"
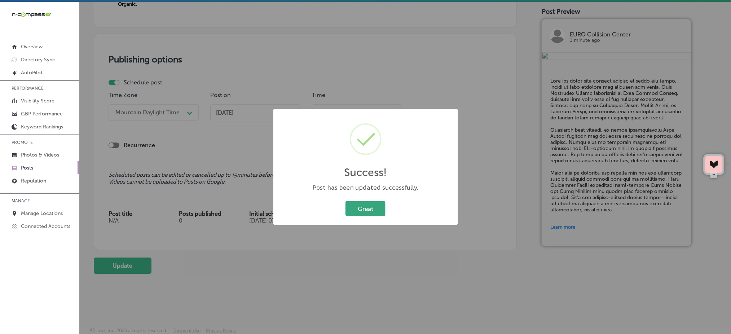
click at [365, 206] on button "Great" at bounding box center [366, 208] width 40 height 15
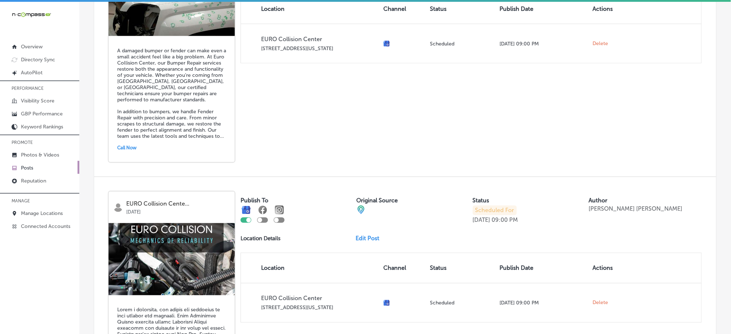
scroll to position [1537, 0]
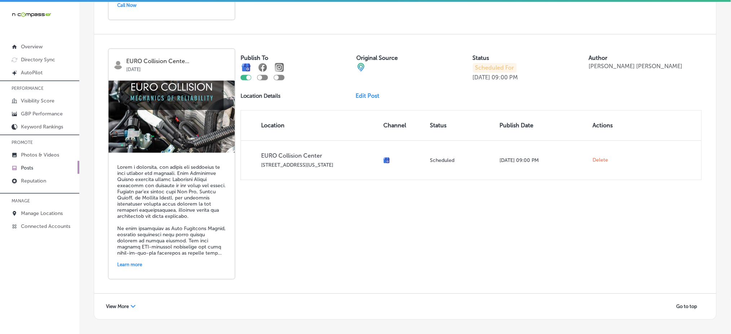
click at [124, 304] on span "View More" at bounding box center [117, 306] width 23 height 5
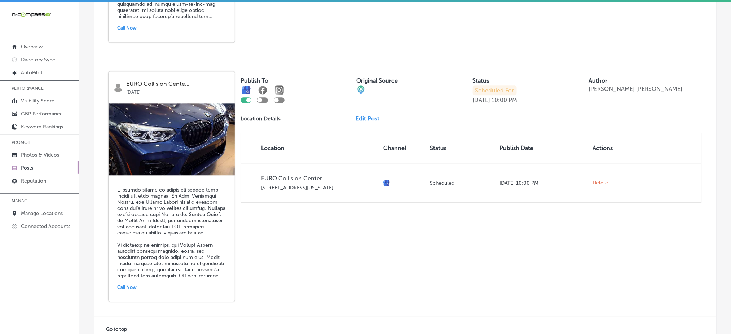
scroll to position [2553, 0]
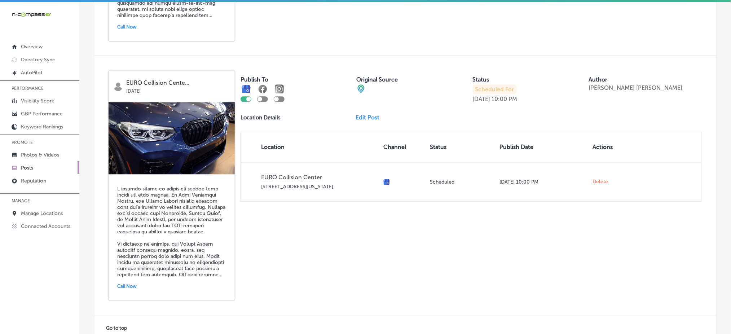
click at [363, 114] on link "Edit Post" at bounding box center [371, 117] width 30 height 7
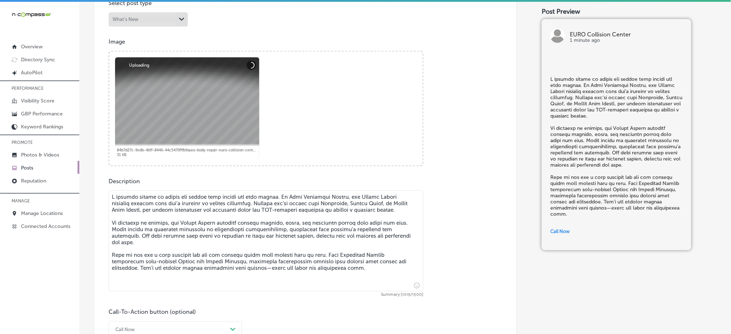
scroll to position [337, 0]
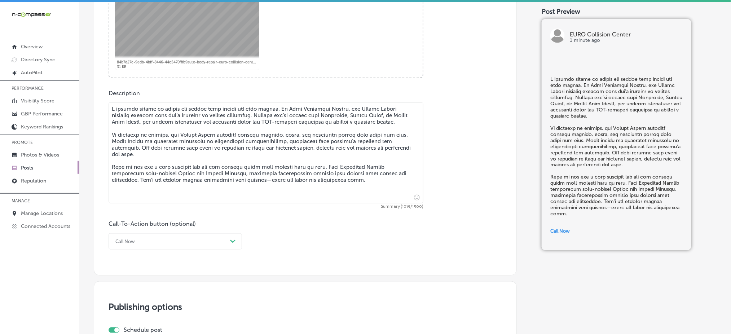
click at [243, 154] on textarea at bounding box center [266, 152] width 315 height 101
checkbox input "true"
paste textarea "impact both safety and your vehicle’s appearance. At Euro Collision Center, our…"
type textarea "L ipsumdo sitame co adipis eli seddoe temp incidi utl etdo magnaal’e adminimven…"
checkbox input "true"
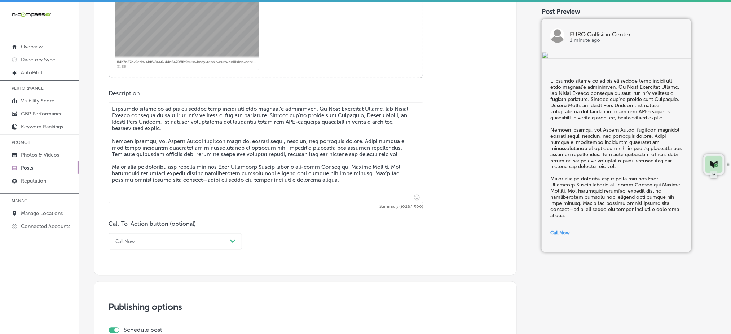
type textarea "L ipsumdo sitame co adipis eli seddoe temp incidi utl etdo magnaal’e adminimven…"
click at [207, 239] on div "option Call Now focused, 7 of 7. 7 results available. Use Up and Down to choose…" at bounding box center [175, 241] width 133 height 16
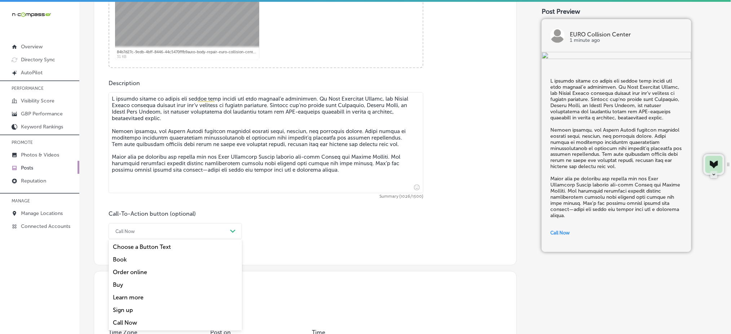
click at [151, 298] on div "Learn more" at bounding box center [175, 297] width 133 height 13
checkbox input "true"
click at [151, 280] on input "text" at bounding box center [266, 274] width 314 height 20
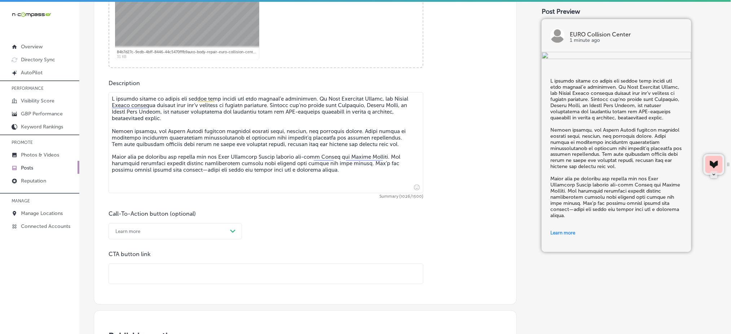
paste input "[URL][DOMAIN_NAME]"
type input "[URL][DOMAIN_NAME]"
checkbox input "true"
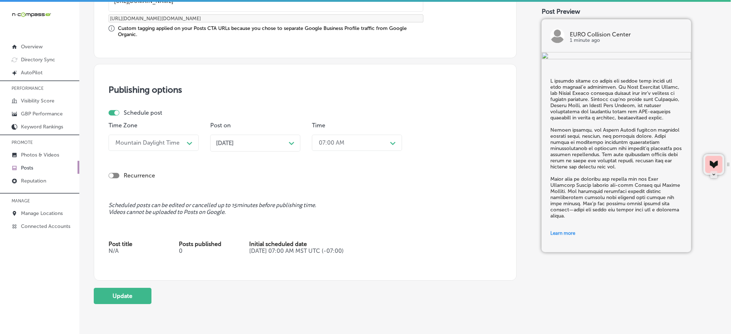
scroll to position [650, 0]
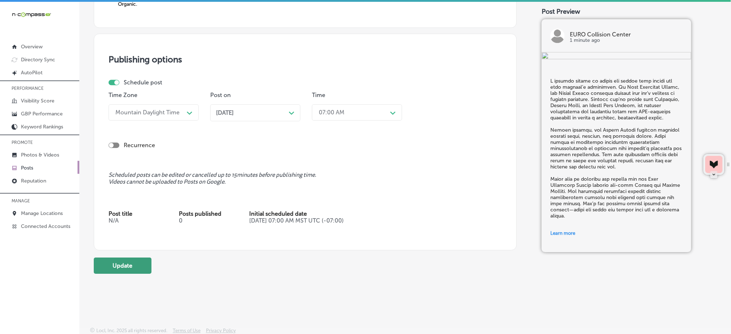
type input "[URL][DOMAIN_NAME]"
click at [144, 264] on button "Update" at bounding box center [123, 266] width 58 height 16
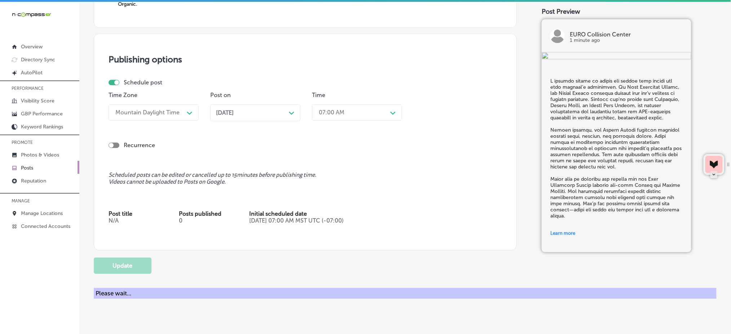
checkbox input "true"
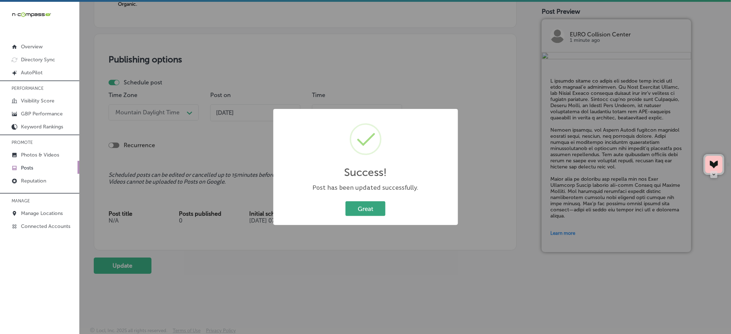
click at [365, 208] on button "Great" at bounding box center [366, 208] width 40 height 15
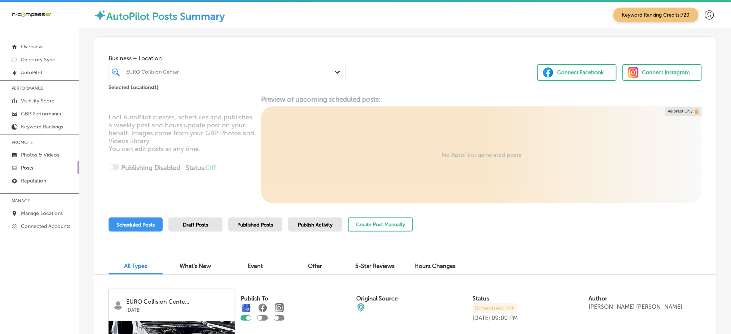
click at [566, 221] on div "Scheduled Posts Draft Posts Published Posts Publish Activity Create Post Manual…" at bounding box center [405, 234] width 593 height 33
